Goal: Task Accomplishment & Management: Use online tool/utility

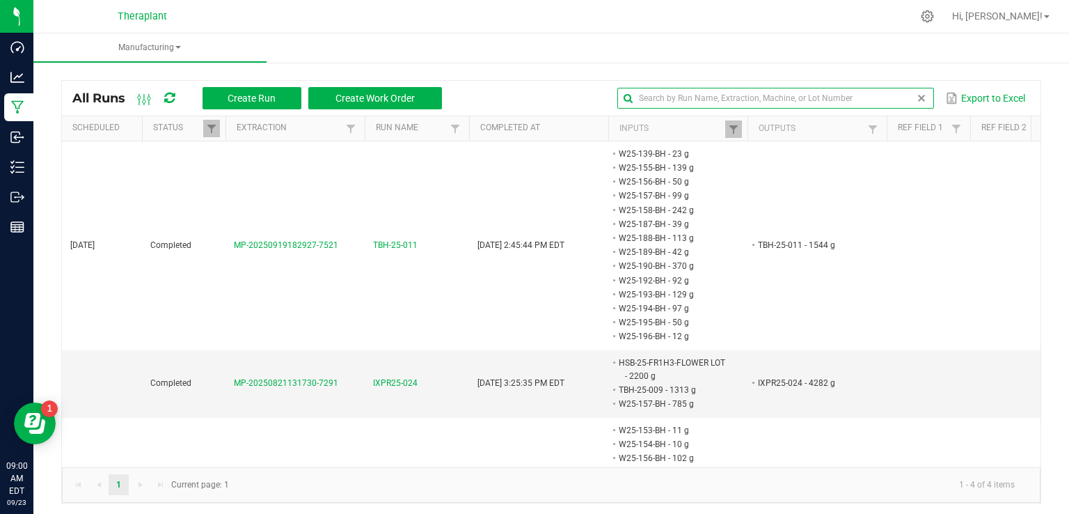
click at [884, 99] on input "text" at bounding box center [775, 98] width 317 height 21
click at [652, 99] on input "text" at bounding box center [775, 98] width 317 height 21
type input "W25"
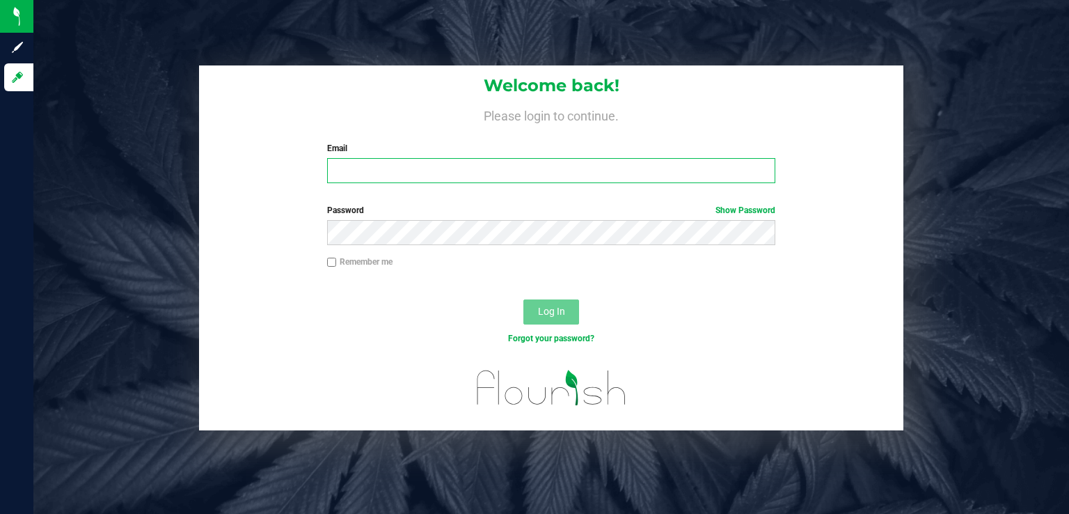
click at [400, 164] on input "Email" at bounding box center [551, 170] width 449 height 25
type input "[EMAIL_ADDRESS][DOMAIN_NAME]"
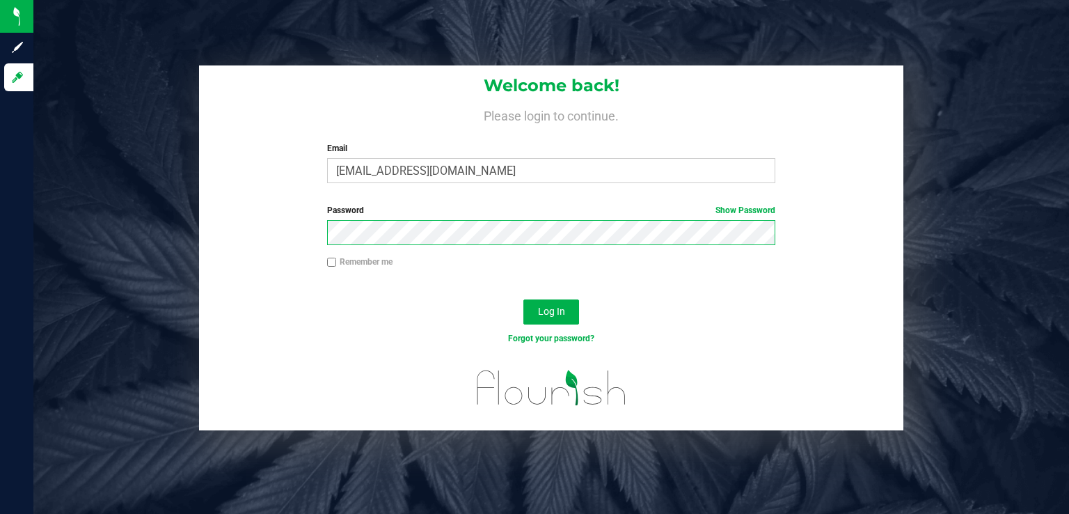
click at [523, 299] on button "Log In" at bounding box center [551, 311] width 56 height 25
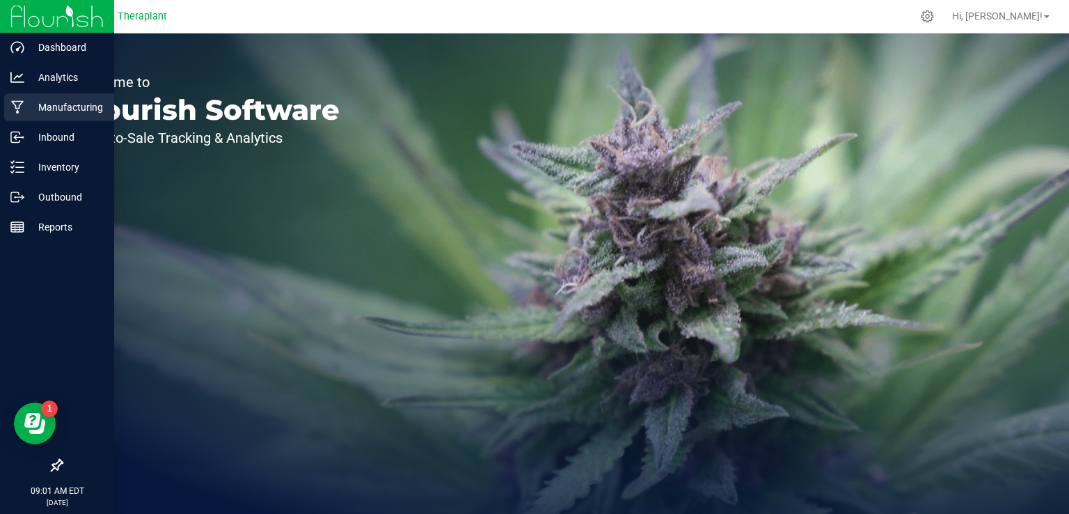
click at [44, 109] on p "Manufacturing" at bounding box center [66, 107] width 84 height 17
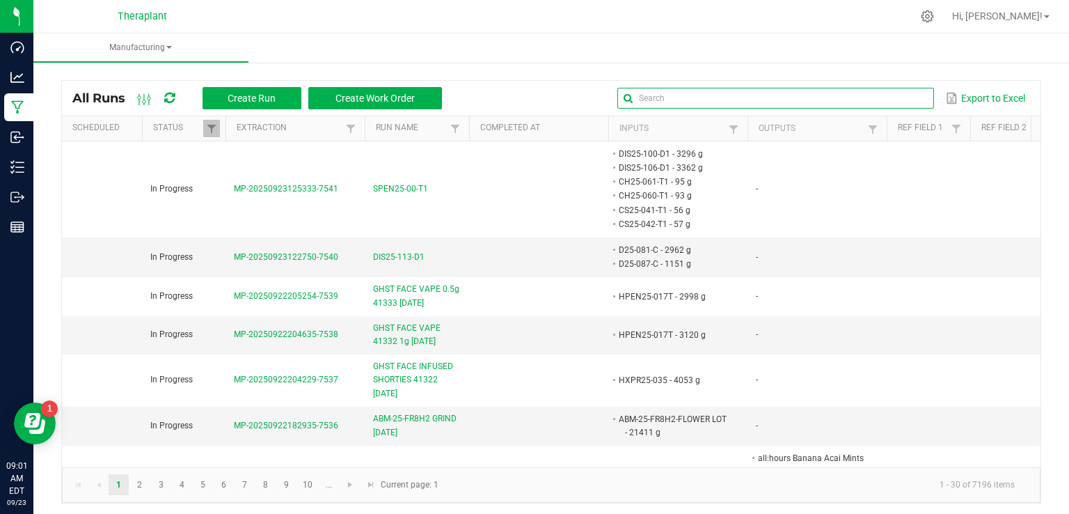
click at [871, 101] on input "text" at bounding box center [775, 98] width 317 height 21
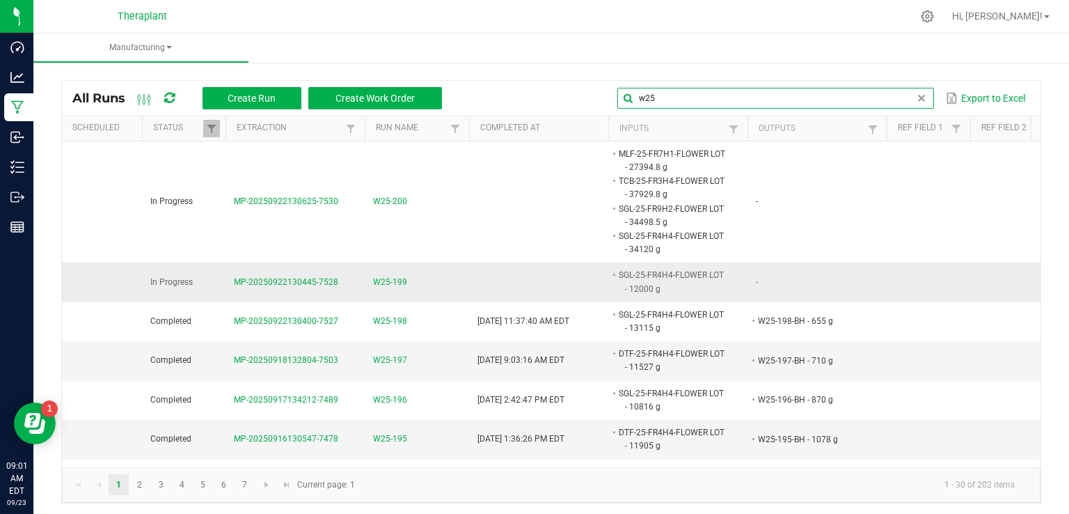
type input "w25"
click at [400, 285] on span "W25-199" at bounding box center [390, 282] width 34 height 13
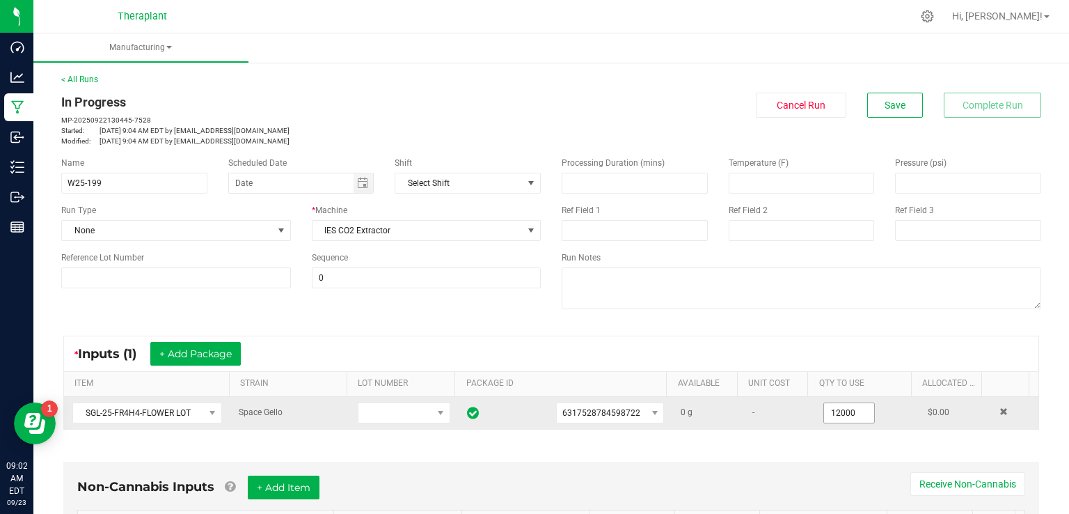
click at [824, 418] on input "12000" at bounding box center [849, 412] width 50 height 19
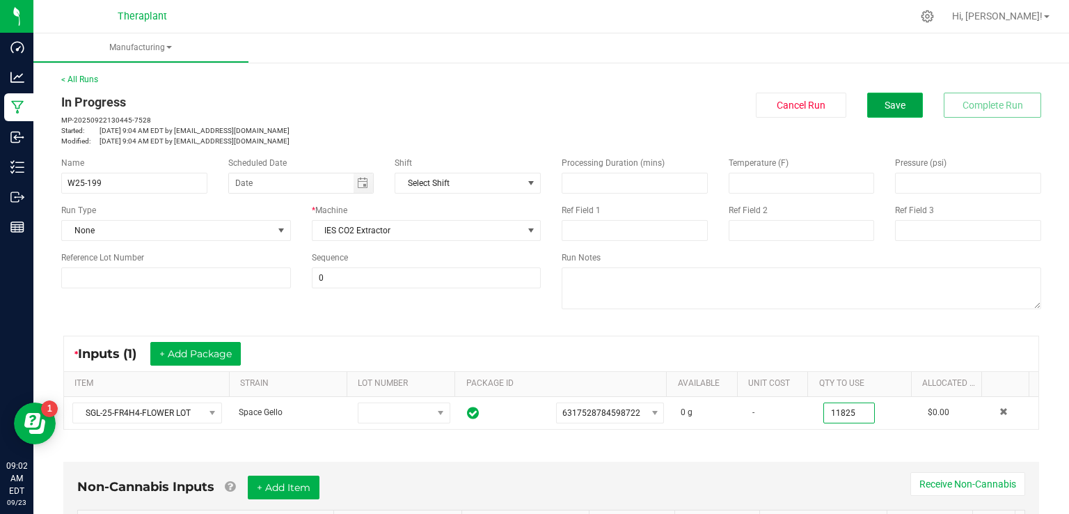
type input "11825.0000 g"
click at [871, 106] on button "Save" at bounding box center [895, 105] width 56 height 25
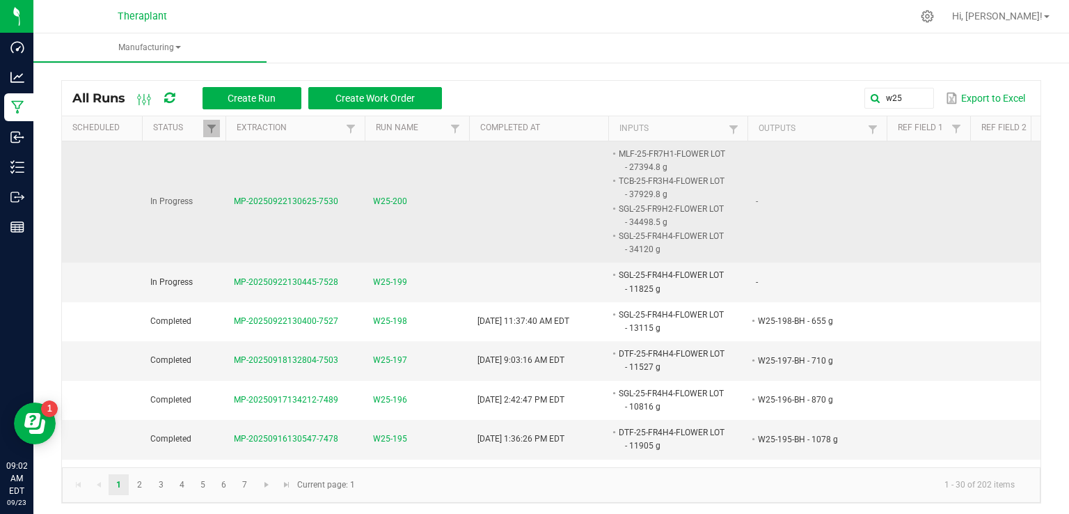
click at [399, 202] on span "W25-200" at bounding box center [390, 201] width 34 height 13
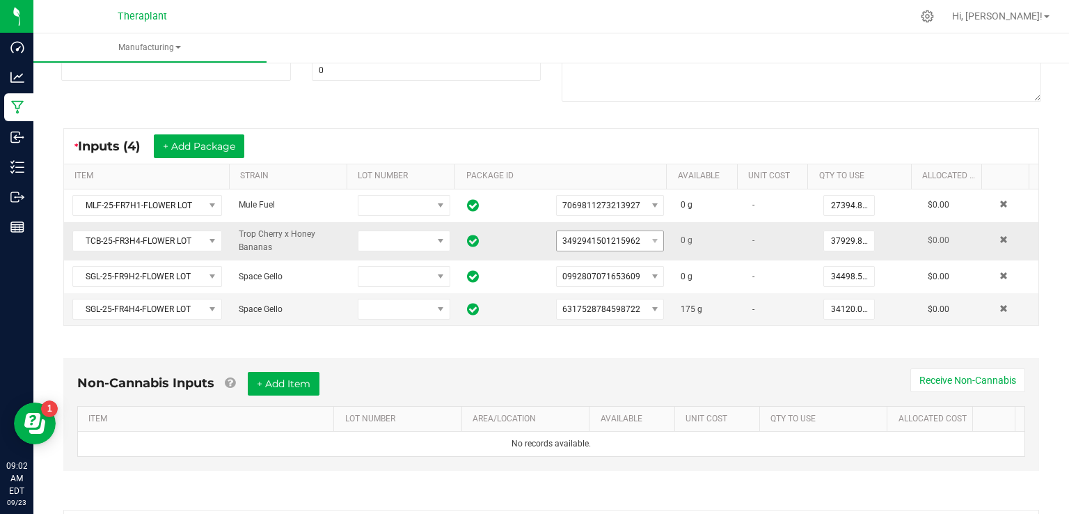
scroll to position [209, 0]
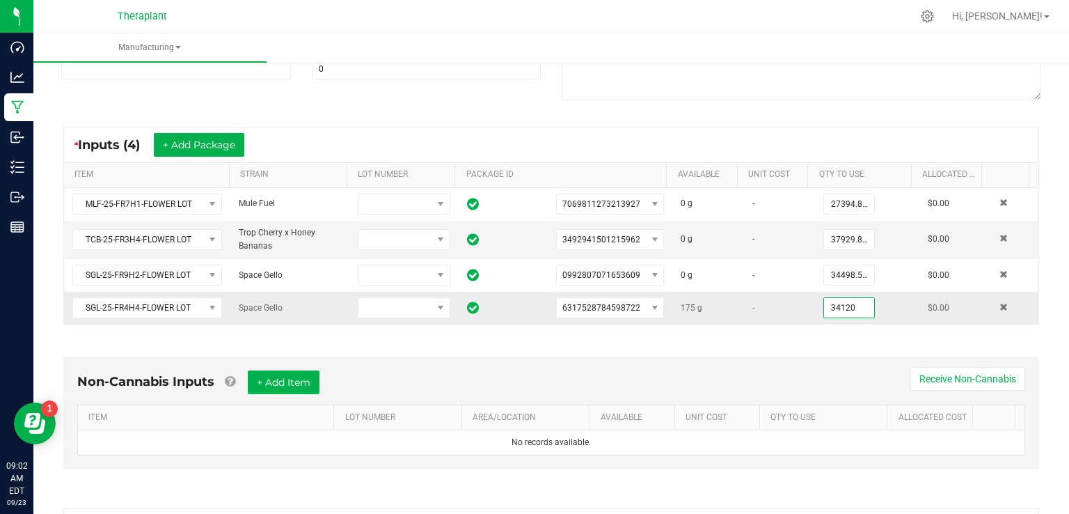
click at [833, 311] on input "34120" at bounding box center [849, 307] width 50 height 19
click at [830, 304] on input "34120" at bounding box center [849, 307] width 50 height 19
type input "34295.0000 g"
click at [841, 327] on div "* Inputs (4) + Add Package ITEM STRAIN LOT NUMBER PACKAGE ID AVAILABLE Unit Cos…" at bounding box center [551, 225] width 1001 height 223
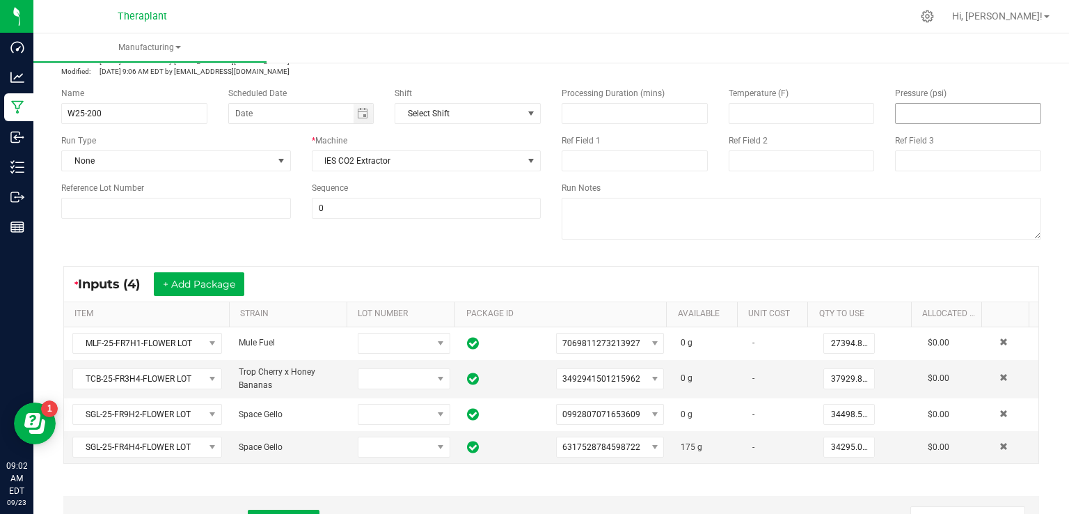
scroll to position [0, 0]
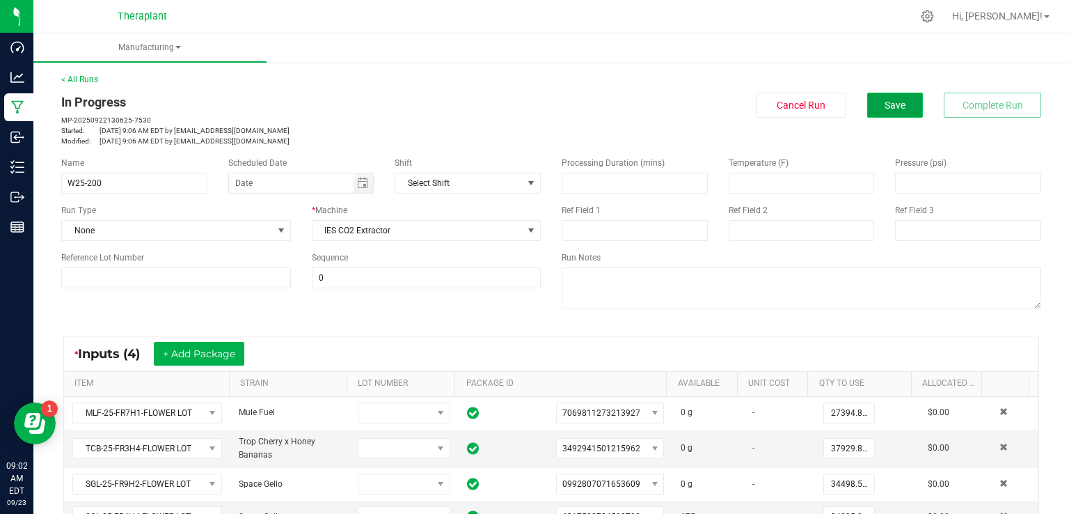
click at [867, 106] on button "Save" at bounding box center [895, 105] width 56 height 25
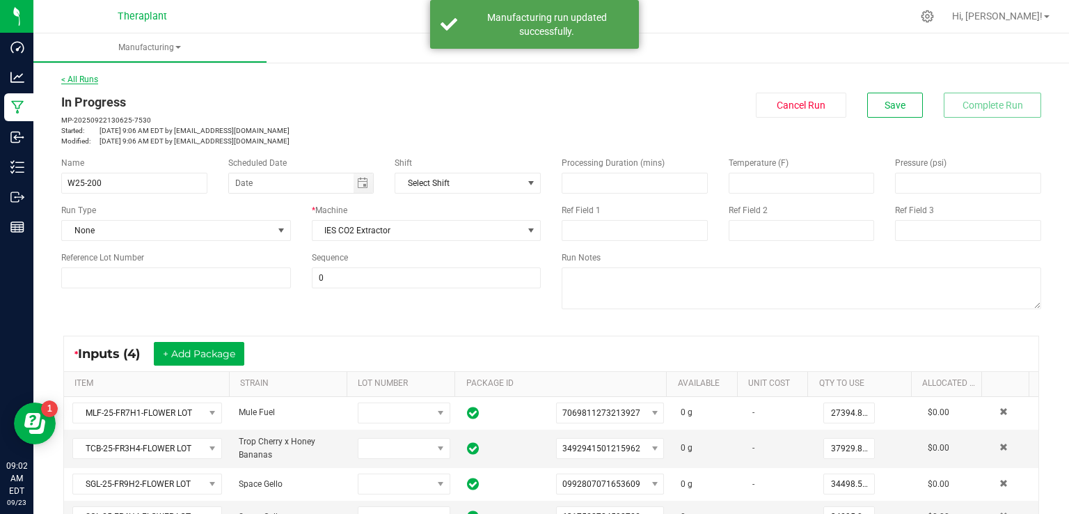
click at [86, 79] on link "< All Runs" at bounding box center [79, 79] width 37 height 10
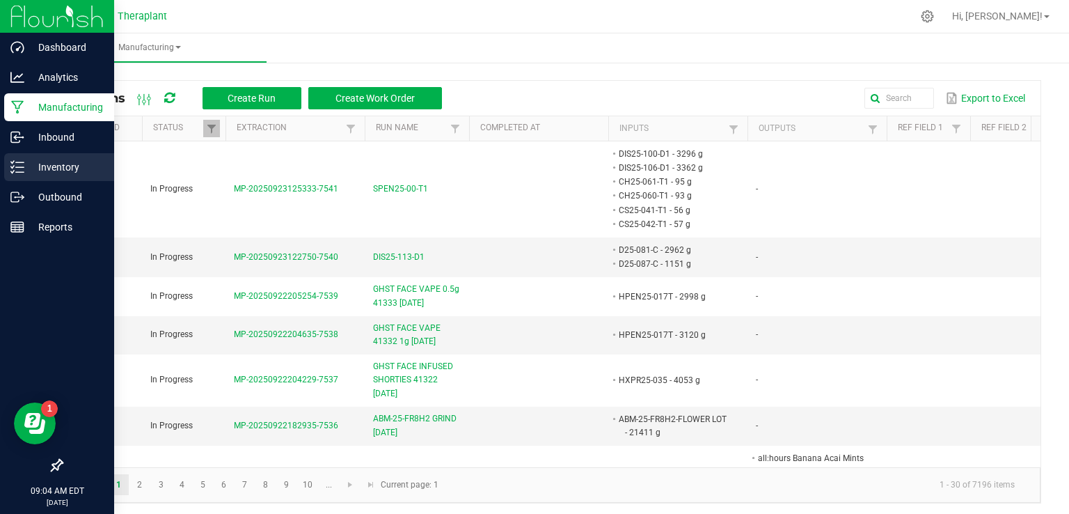
click at [33, 167] on p "Inventory" at bounding box center [66, 167] width 84 height 17
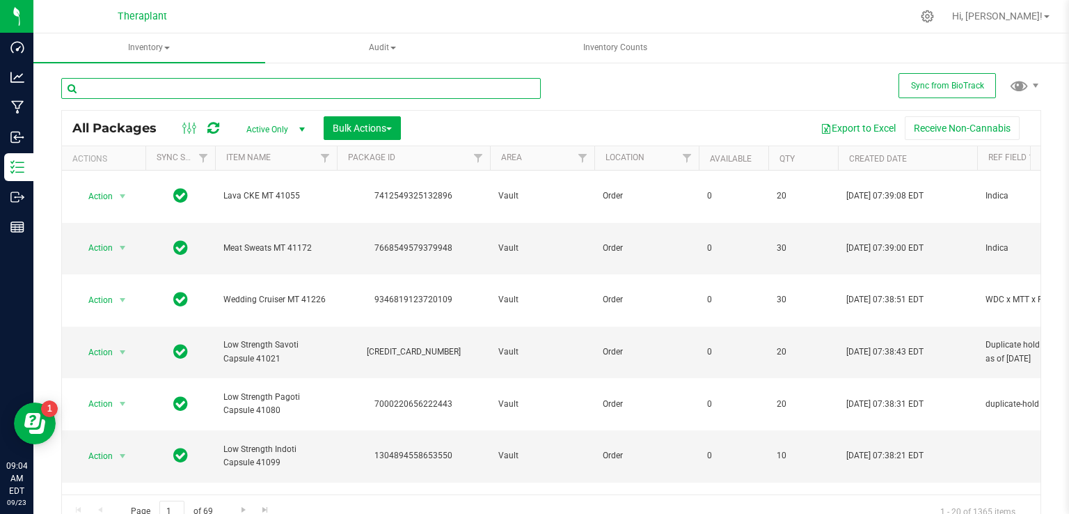
click at [205, 90] on input "text" at bounding box center [300, 88] width 479 height 21
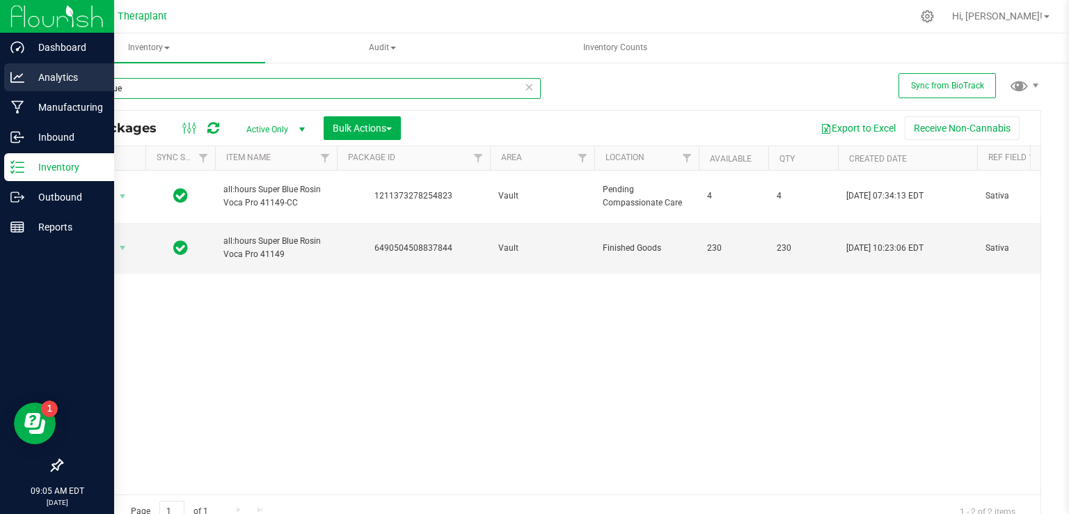
drag, startPoint x: 111, startPoint y: 88, endPoint x: 0, endPoint y: 88, distance: 111.3
click at [0, 88] on div "Dashboard Analytics Manufacturing Inbound Inventory Outbound Reports 09:05 AM E…" at bounding box center [534, 257] width 1069 height 514
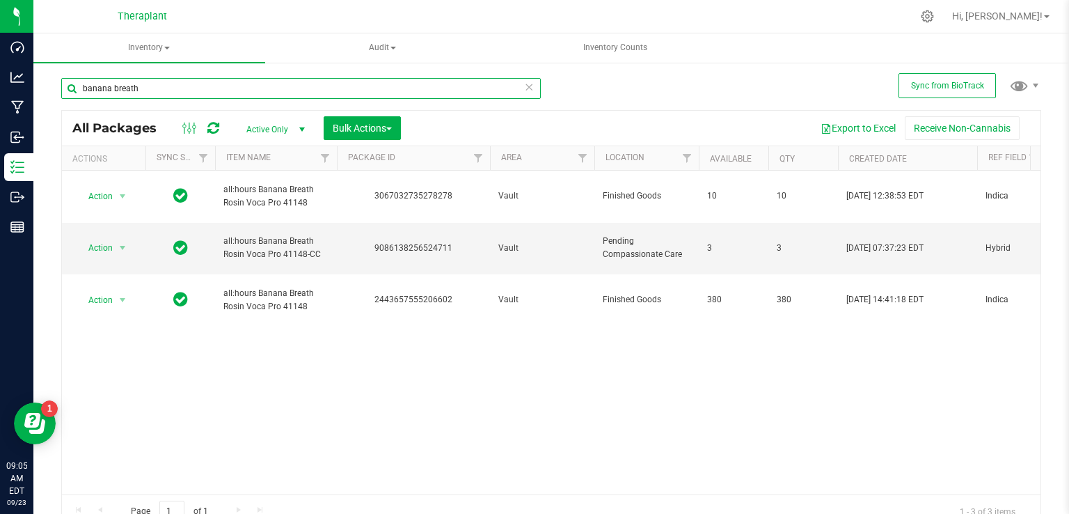
type input "banana breath"
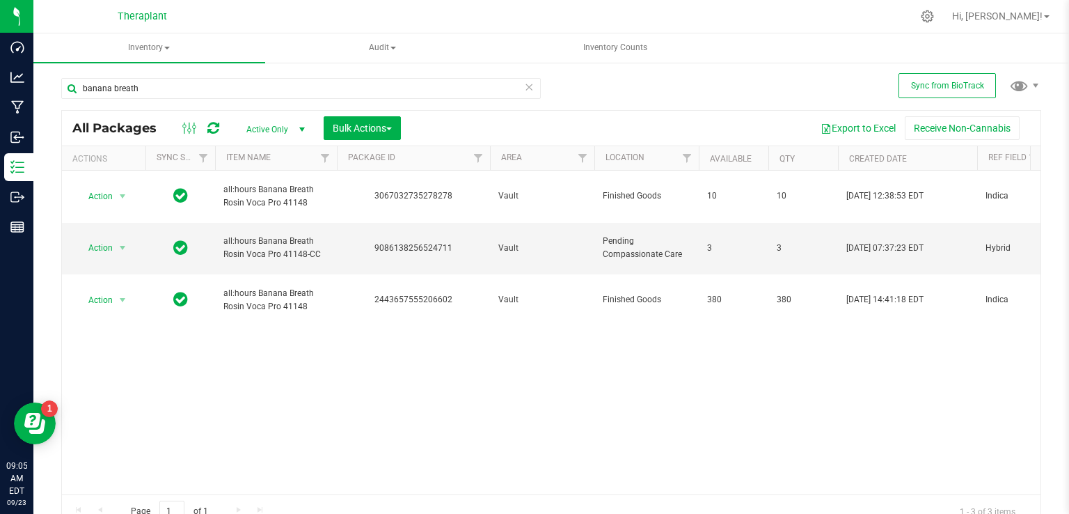
click at [270, 123] on span "Active Only" at bounding box center [273, 129] width 77 height 19
click at [276, 216] on li "All" at bounding box center [272, 214] width 75 height 21
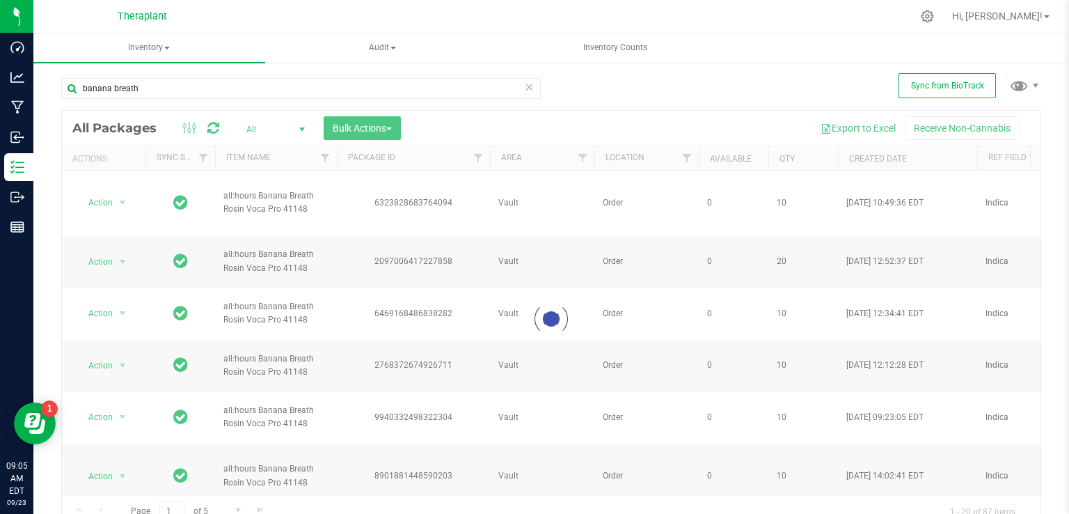
drag, startPoint x: 203, startPoint y: 488, endPoint x: 239, endPoint y: 481, distance: 36.9
click at [239, 481] on div at bounding box center [551, 319] width 978 height 417
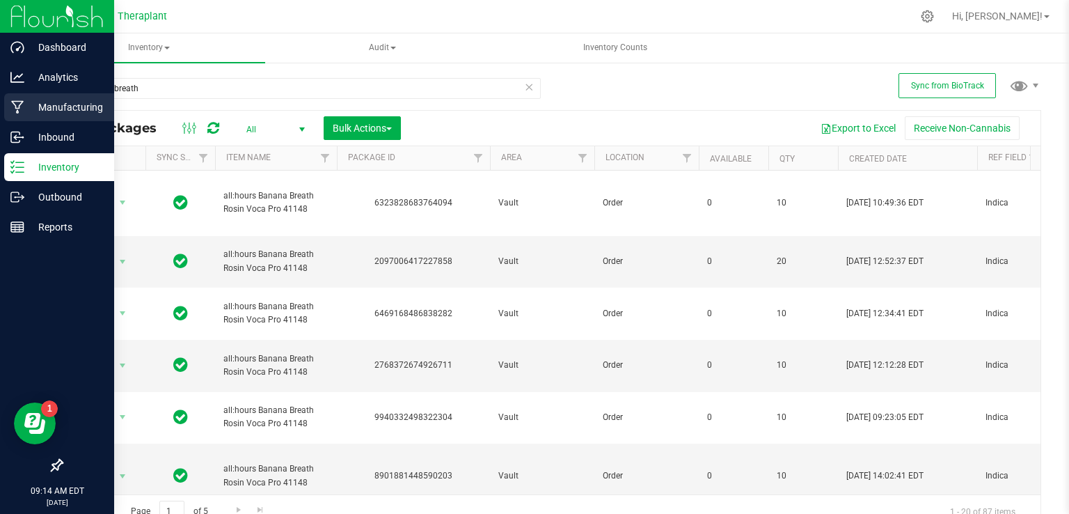
click at [53, 108] on p "Manufacturing" at bounding box center [66, 107] width 84 height 17
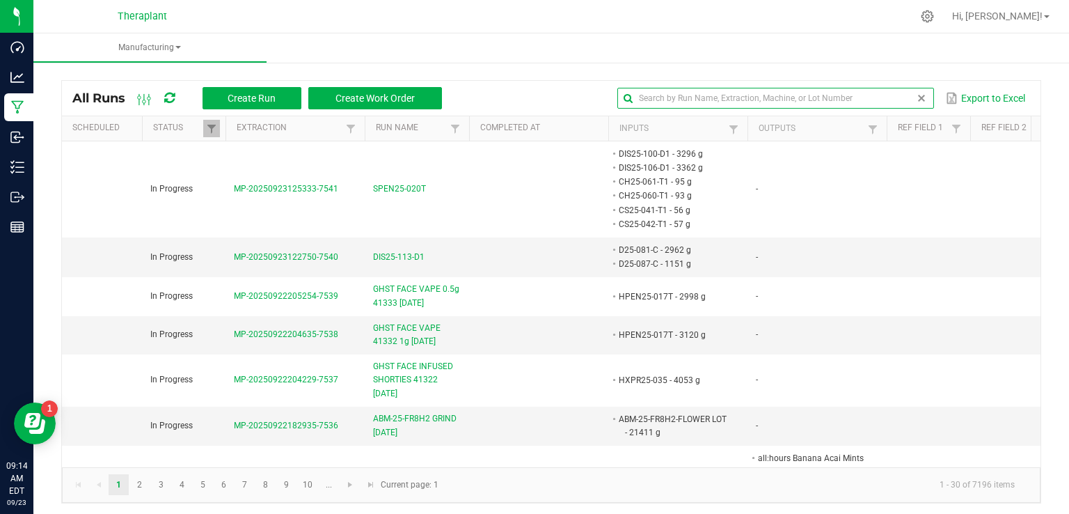
click at [875, 99] on input "text" at bounding box center [775, 98] width 317 height 21
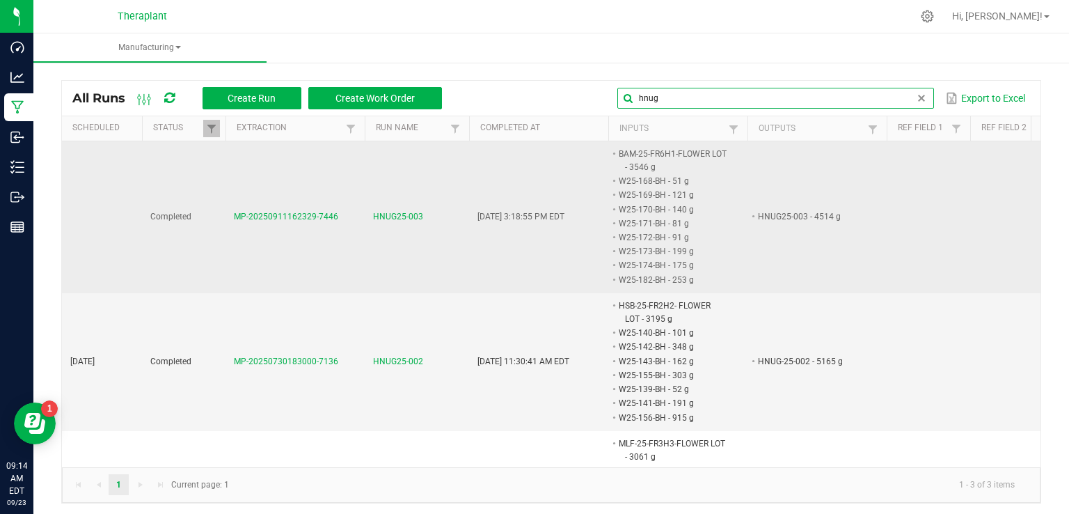
type input "hnug"
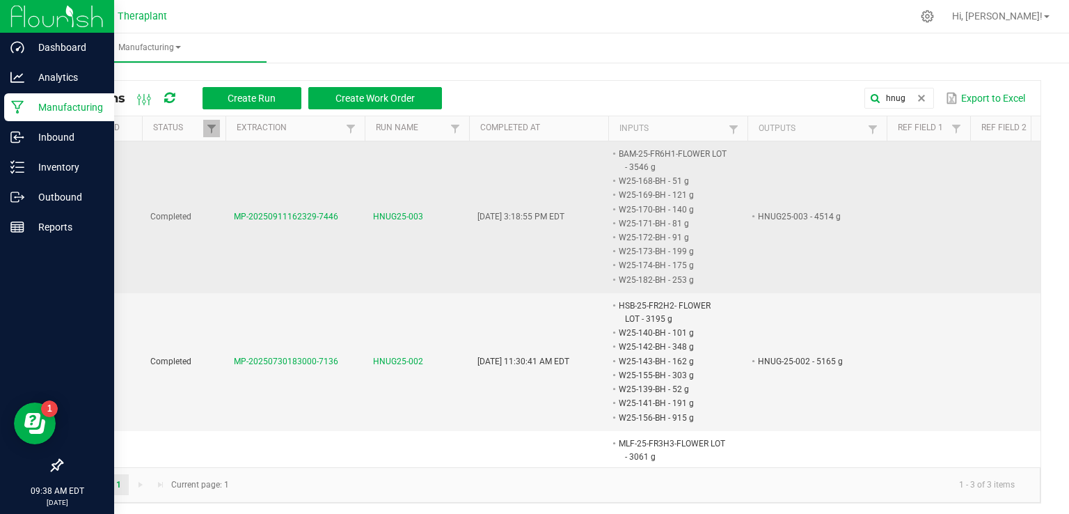
click at [33, 105] on p "Manufacturing" at bounding box center [66, 107] width 84 height 17
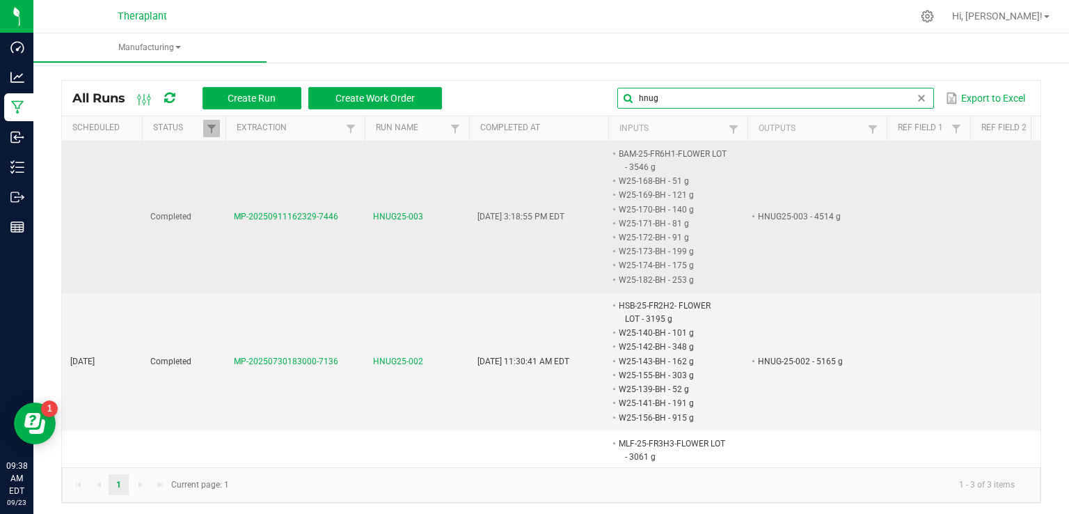
drag, startPoint x: 903, startPoint y: 97, endPoint x: 756, endPoint y: 97, distance: 146.8
click at [756, 97] on input "hnug" at bounding box center [775, 98] width 317 height 21
click at [916, 100] on span at bounding box center [921, 98] width 11 height 11
